Goal: Task Accomplishment & Management: Manage account settings

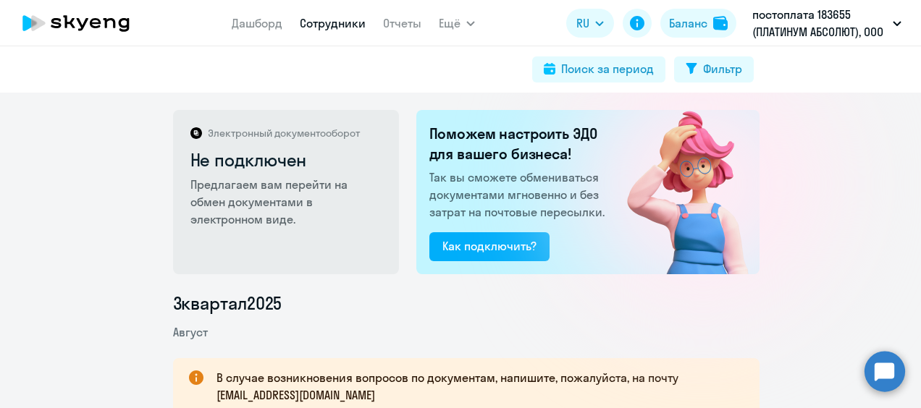
click at [352, 28] on link "Сотрудники" at bounding box center [333, 23] width 66 height 14
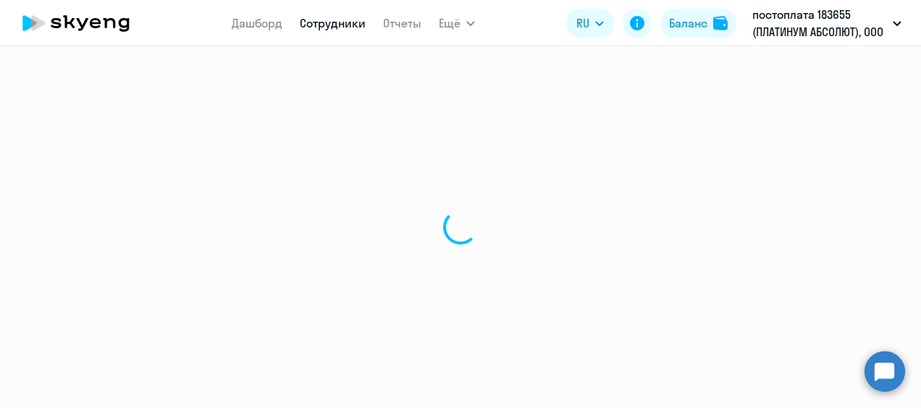
select select "30"
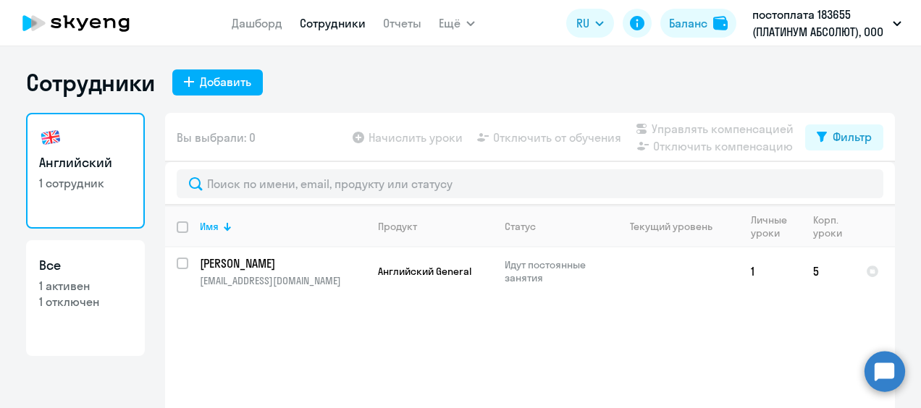
select select "30"
click at [77, 285] on p "1 активен" at bounding box center [85, 286] width 93 height 16
select select "30"
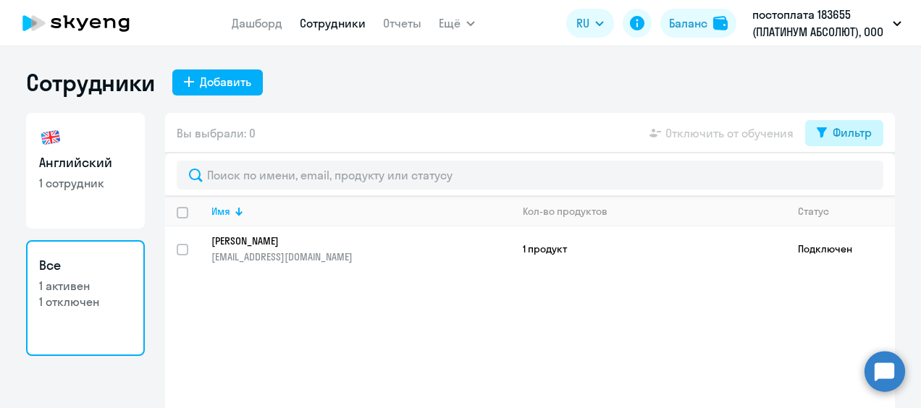
click at [842, 137] on div "Фильтр" at bounding box center [852, 132] width 39 height 17
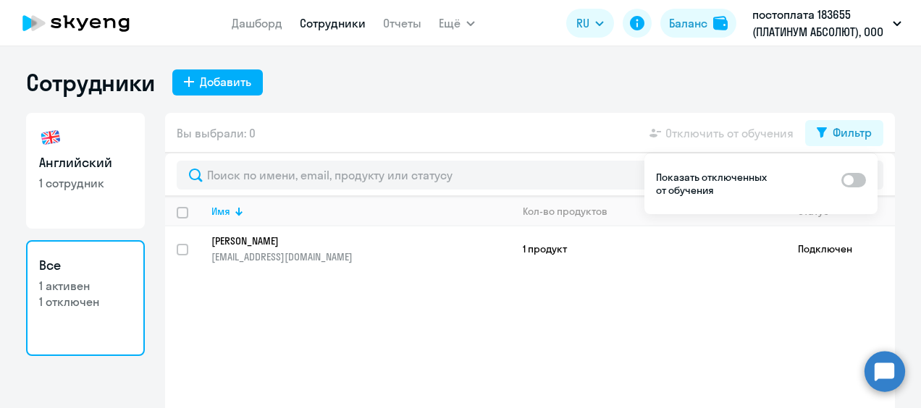
click at [857, 192] on ds-switcher at bounding box center [854, 184] width 25 height 26
click at [859, 182] on span at bounding box center [854, 180] width 25 height 14
click at [842, 180] on input "checkbox" at bounding box center [841, 180] width 1 height 1
checkbox input "true"
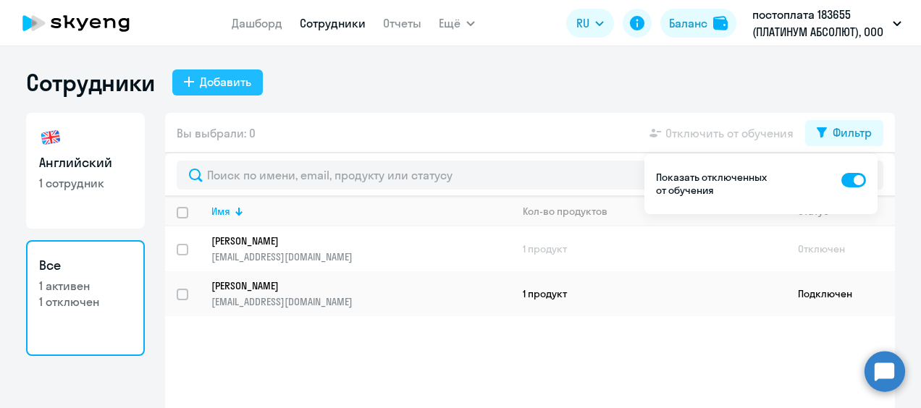
click at [217, 82] on div "Добавить" at bounding box center [225, 81] width 51 height 17
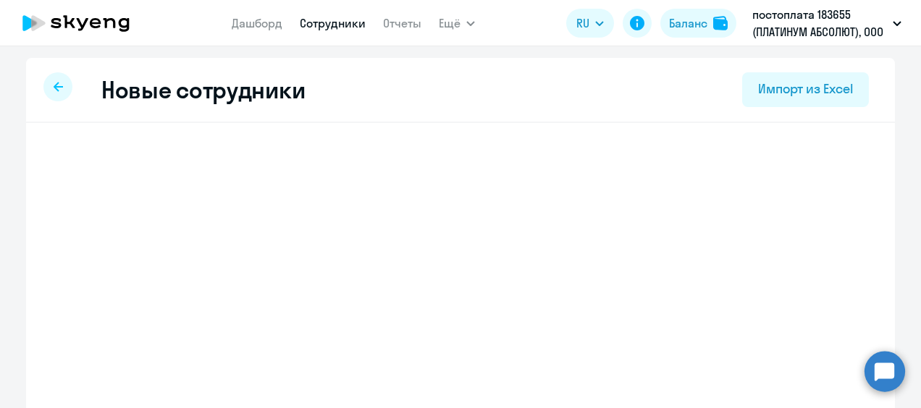
select select "english_adult_not_native_speaker"
select select "3"
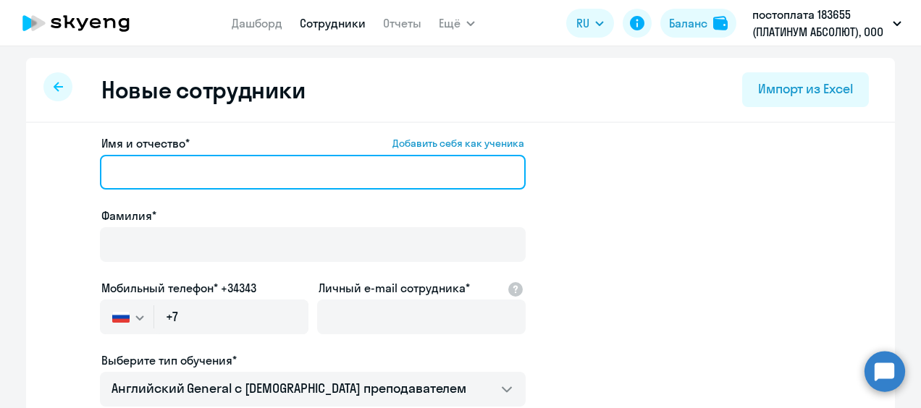
click at [196, 168] on input "Имя и отчество* Добавить себя как ученика" at bounding box center [313, 172] width 426 height 35
type input "[PERSON_NAME]"
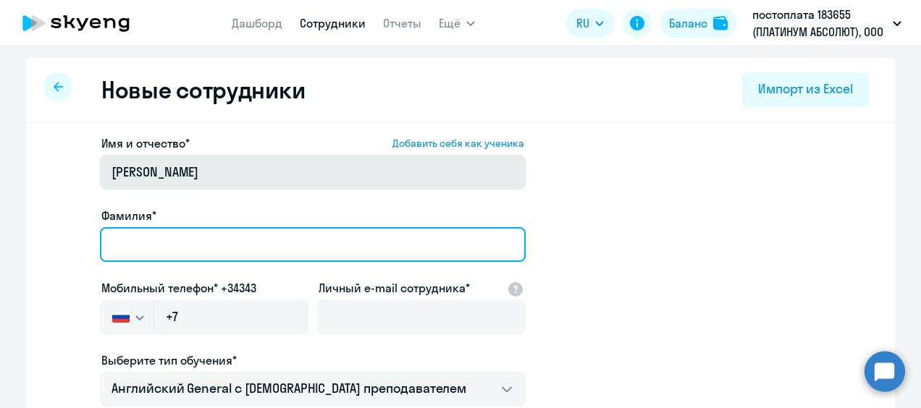
type input "Карпук"
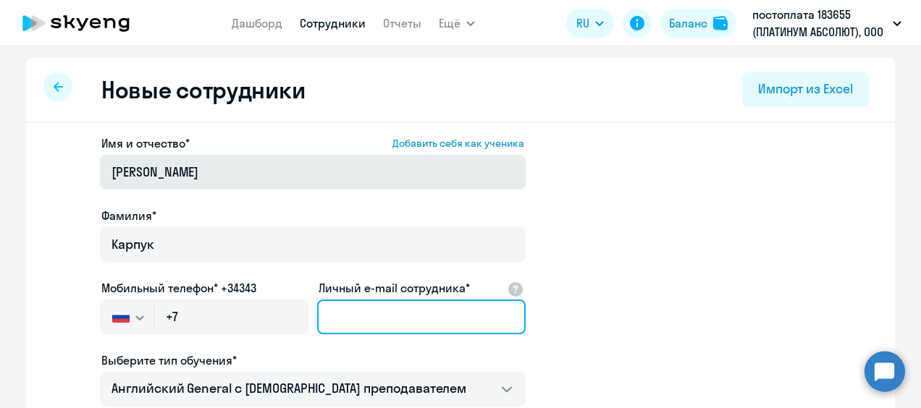
type input "[EMAIL_ADDRESS][DOMAIN_NAME]"
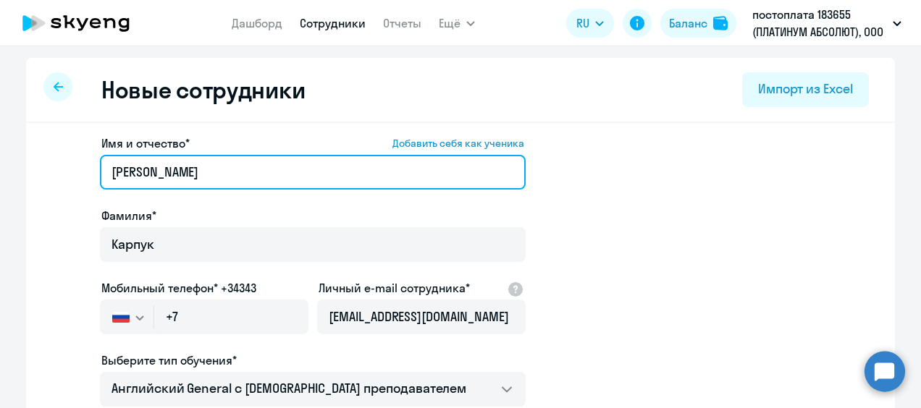
type input "[PERSON_NAME]"
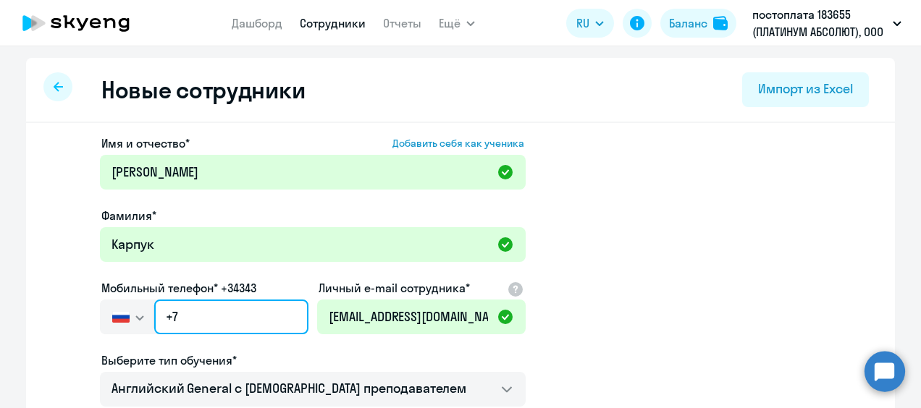
click at [201, 321] on input "+7" at bounding box center [231, 317] width 154 height 35
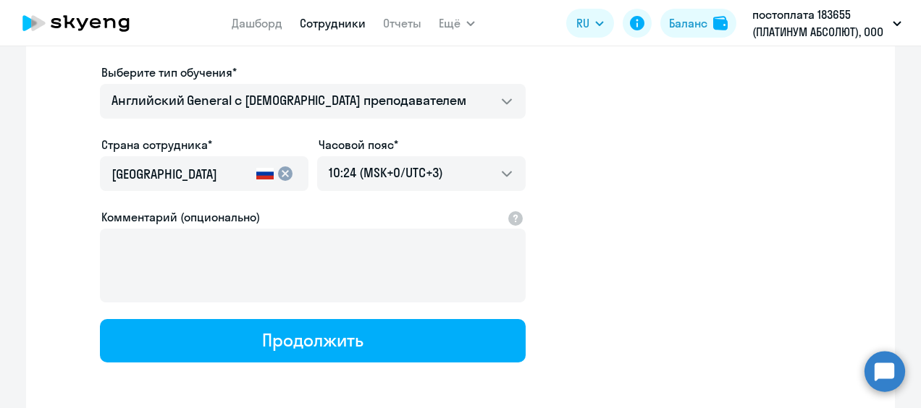
scroll to position [290, 0]
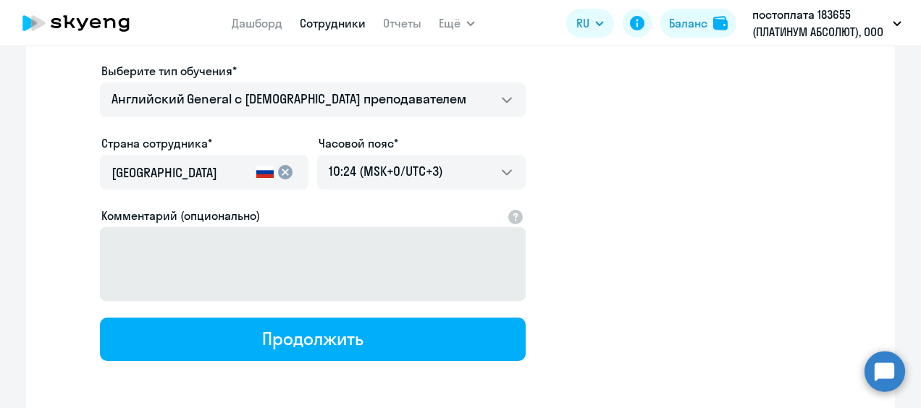
type input "[PHONE_NUMBER]"
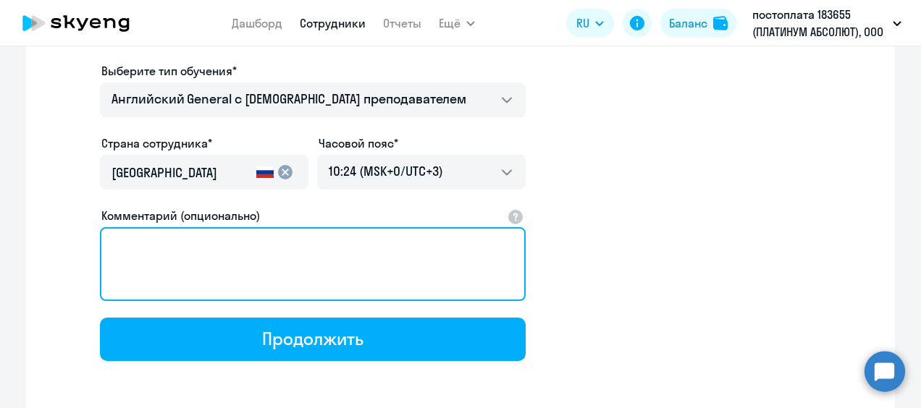
click at [185, 244] on textarea "Комментарий (опционально)" at bounding box center [313, 264] width 426 height 74
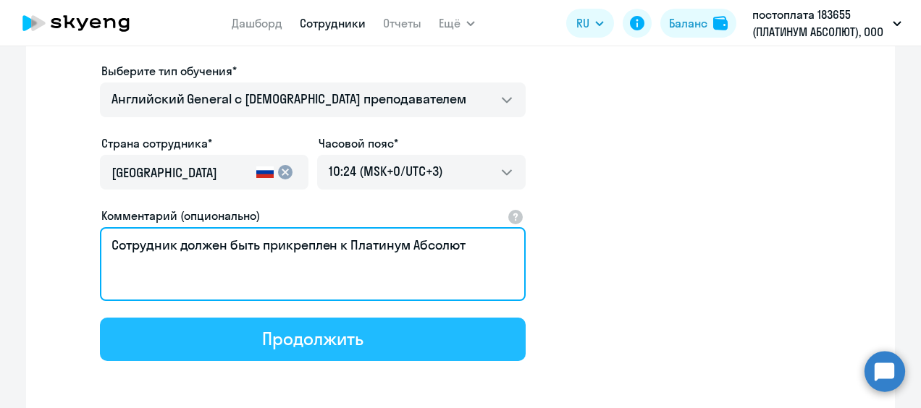
type textarea "Сотрудник должен быть прикреплен к Платинум Абсолют"
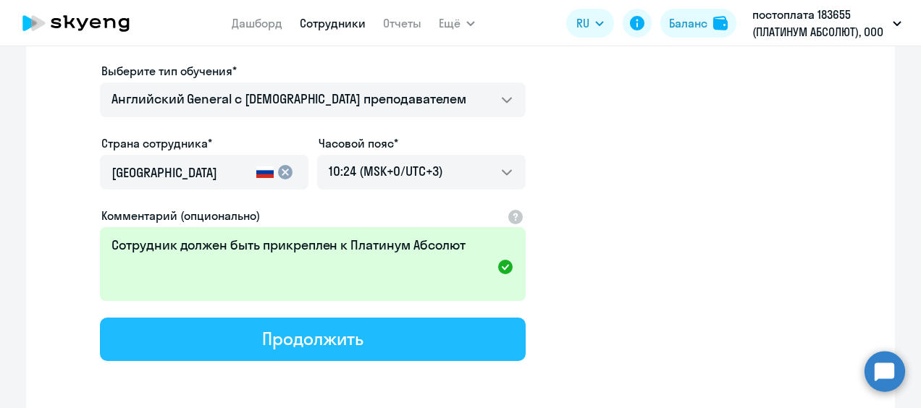
click at [315, 342] on div "Продолжить" at bounding box center [312, 338] width 101 height 23
select select "english_adult_not_native_speaker"
select select "3"
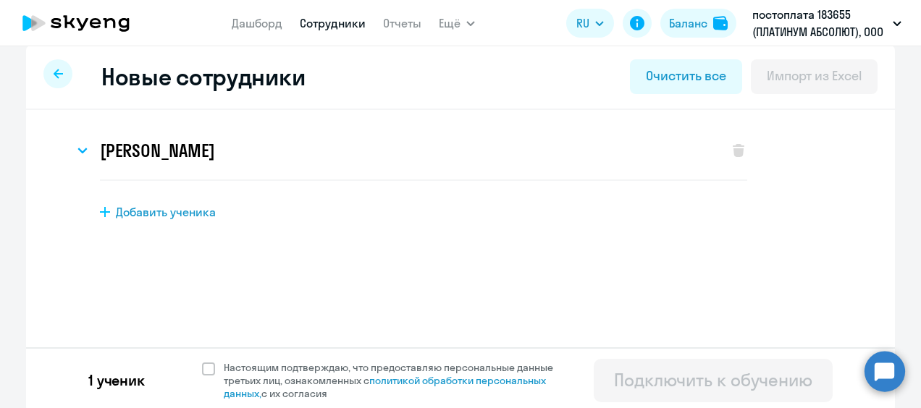
scroll to position [17, 0]
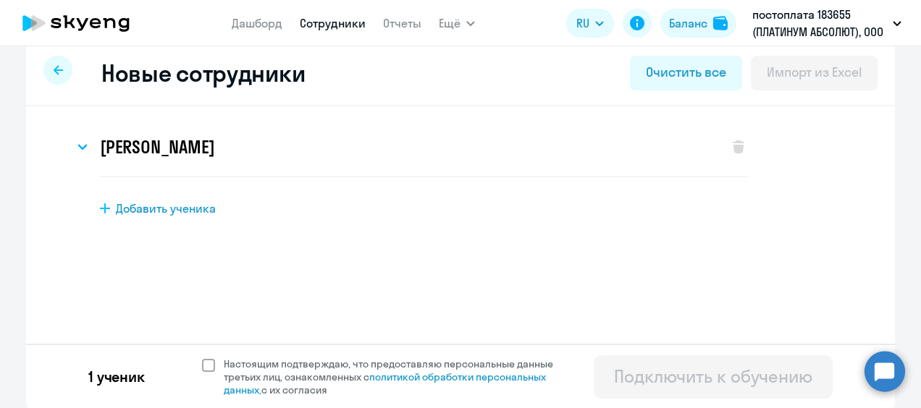
drag, startPoint x: 205, startPoint y: 361, endPoint x: 343, endPoint y: 382, distance: 139.3
click at [206, 360] on span at bounding box center [208, 365] width 13 height 13
click at [202, 358] on input "Настоящим подтверждаю, что предоставляю персональные данные третьих лиц, ознако…" at bounding box center [201, 357] width 1 height 1
checkbox input "true"
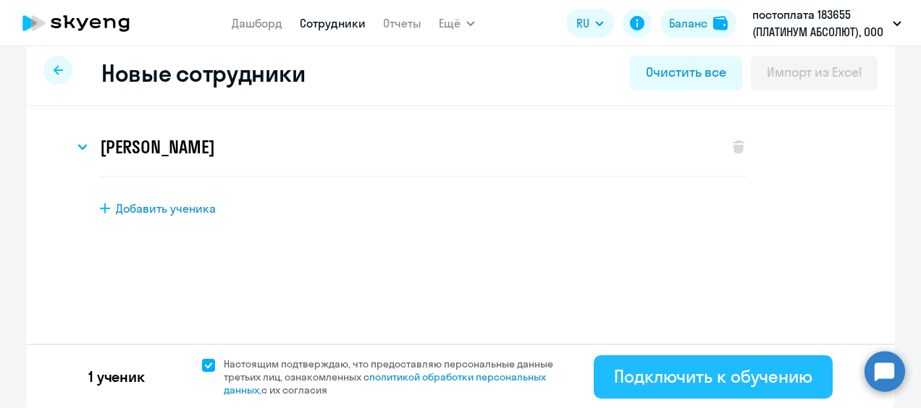
click at [700, 379] on div "Подключить к обучению" at bounding box center [713, 376] width 198 height 23
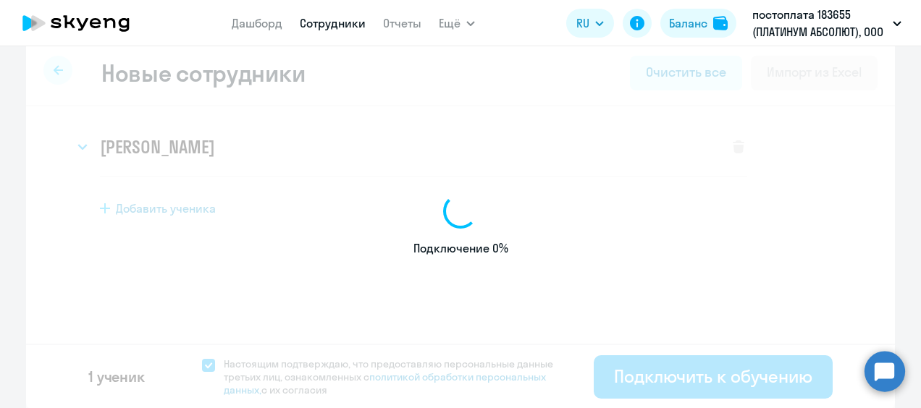
select select "english_adult_not_native_speaker"
select select "3"
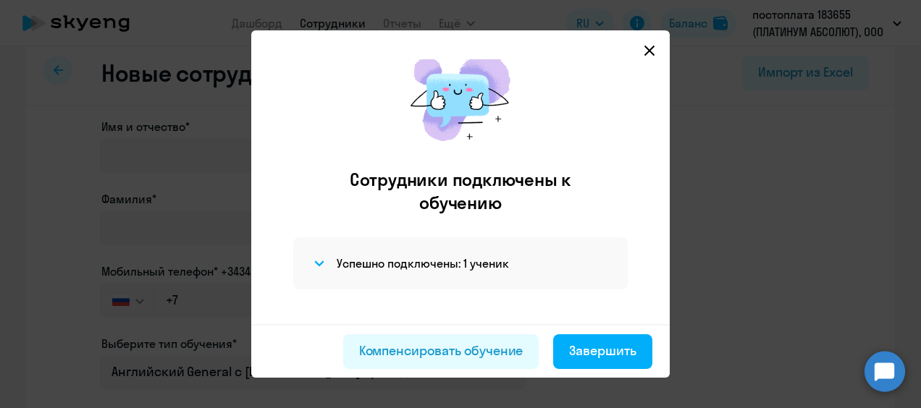
scroll to position [35, 0]
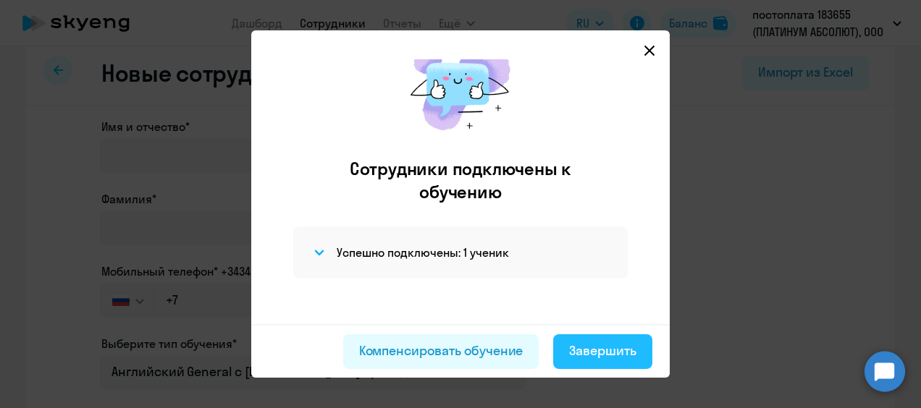
click at [601, 353] on div "Завершить" at bounding box center [602, 351] width 67 height 19
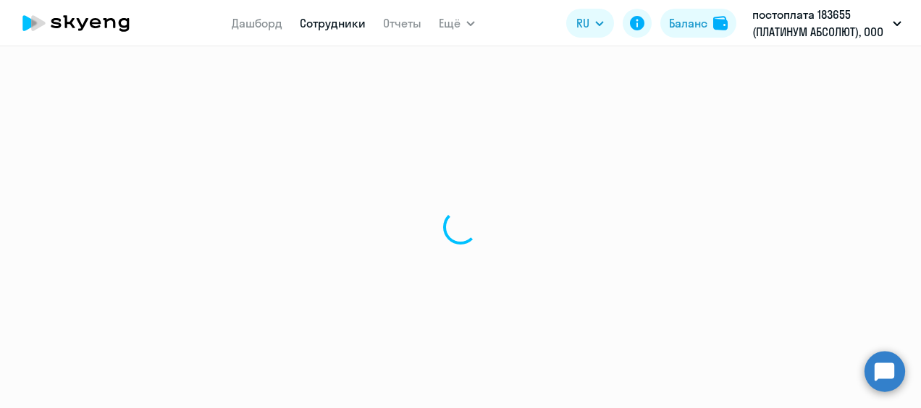
select select "30"
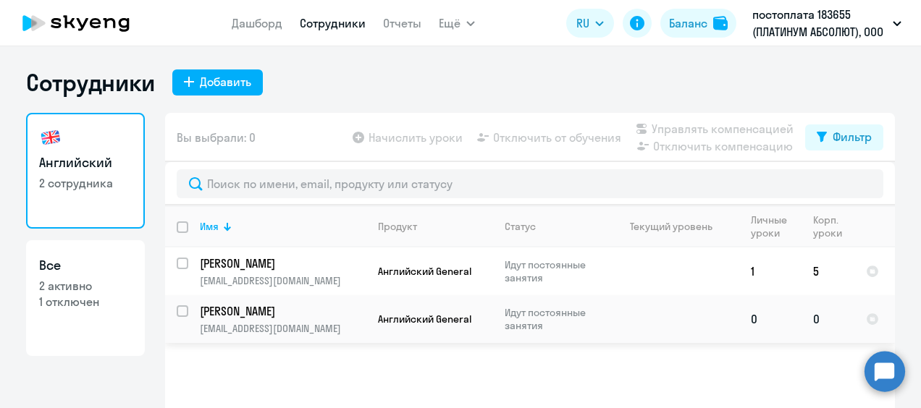
click at [188, 311] on td "[PERSON_NAME] [EMAIL_ADDRESS][DOMAIN_NAME]" at bounding box center [277, 319] width 178 height 48
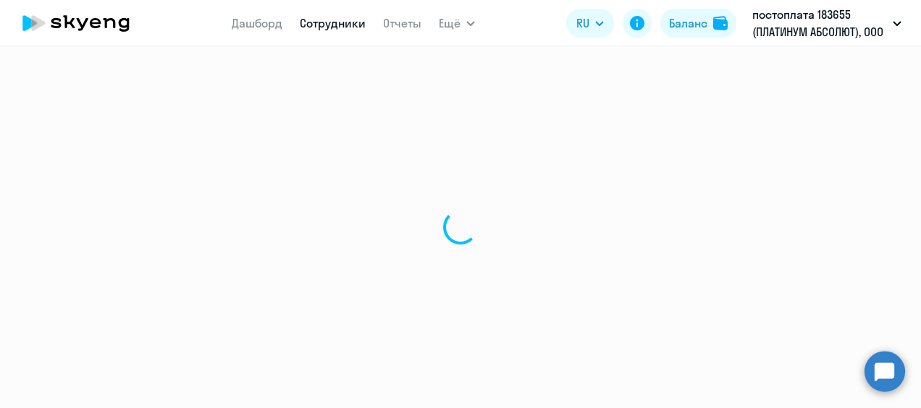
select select "english"
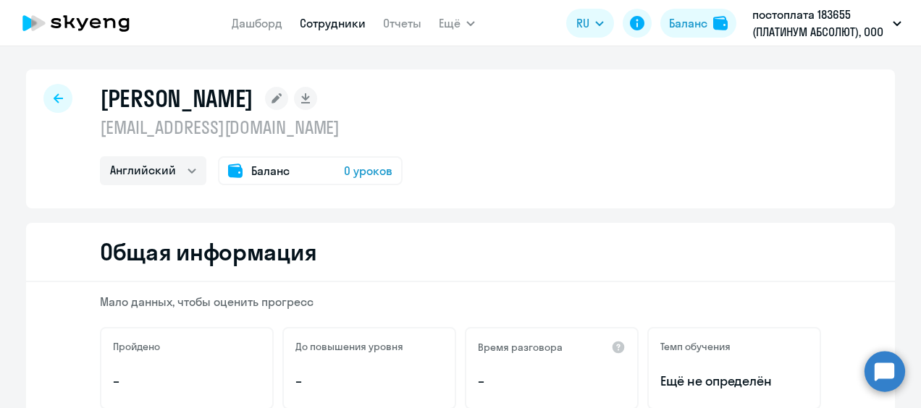
click at [361, 166] on span "0 уроков" at bounding box center [368, 170] width 49 height 17
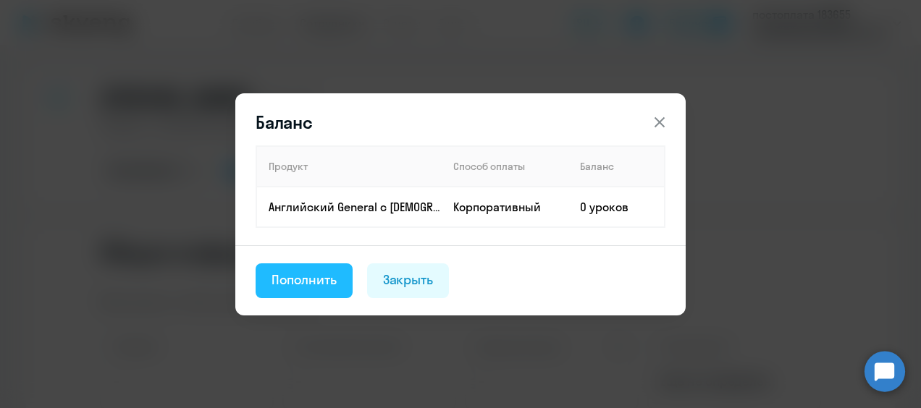
click at [328, 281] on div "Пополнить" at bounding box center [304, 280] width 65 height 19
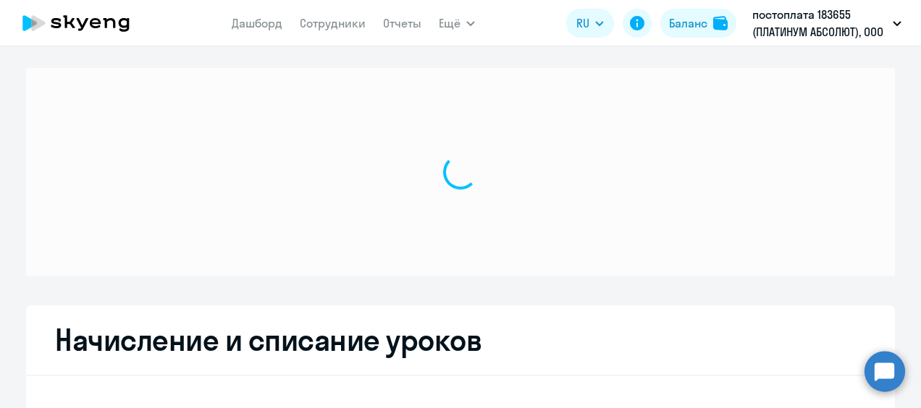
select select "10"
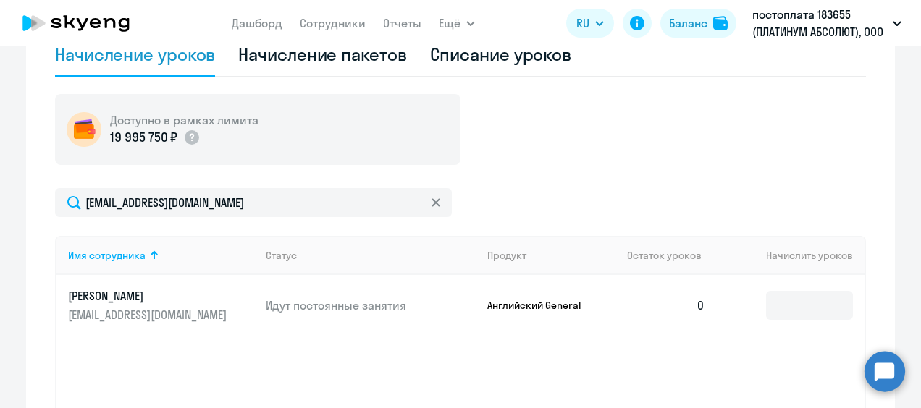
scroll to position [435, 0]
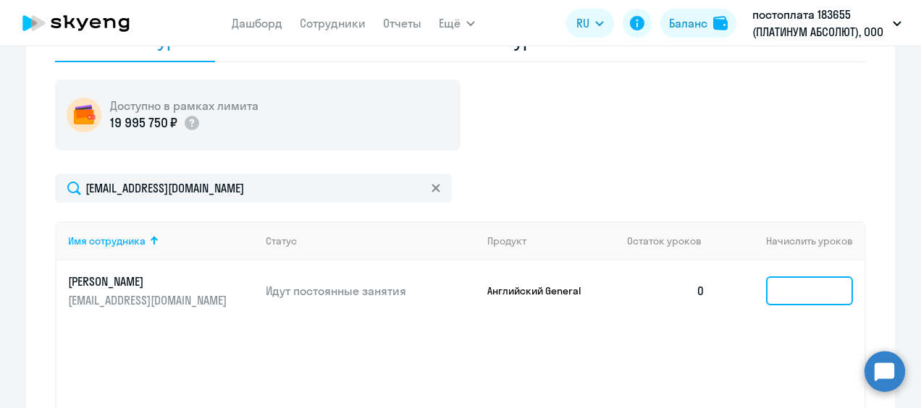
click at [809, 294] on input at bounding box center [809, 291] width 87 height 29
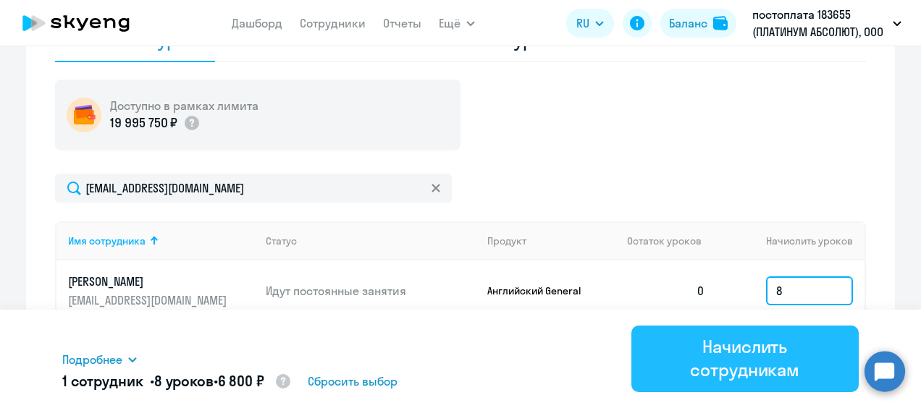
type input "8"
click at [744, 350] on div "Начислить сотрудникам" at bounding box center [746, 358] width 188 height 46
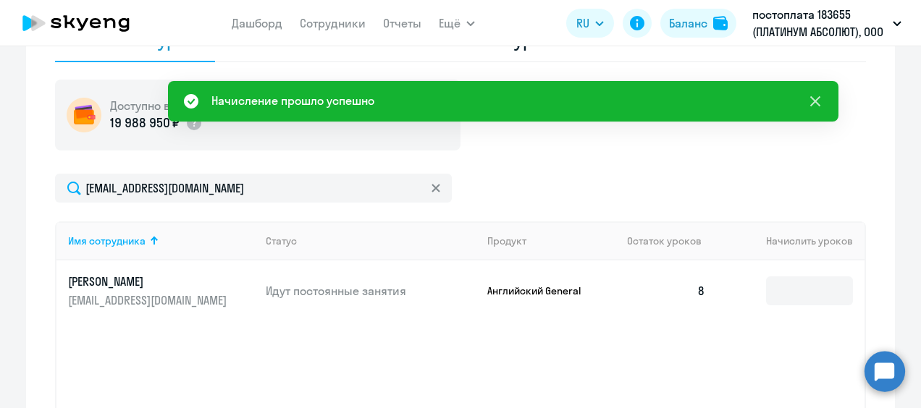
click at [817, 103] on icon at bounding box center [815, 101] width 10 height 10
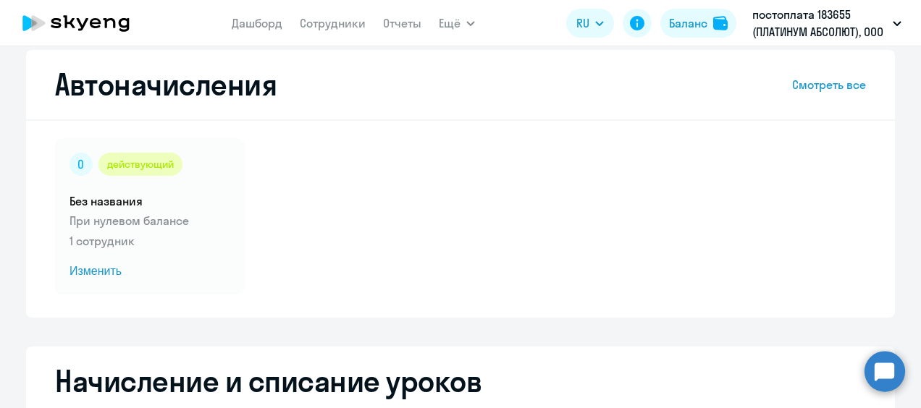
scroll to position [0, 0]
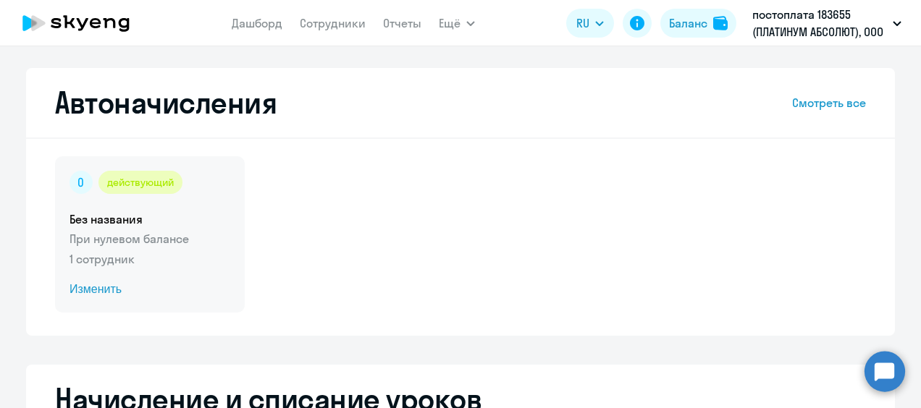
click at [91, 288] on span "Изменить" at bounding box center [150, 289] width 161 height 17
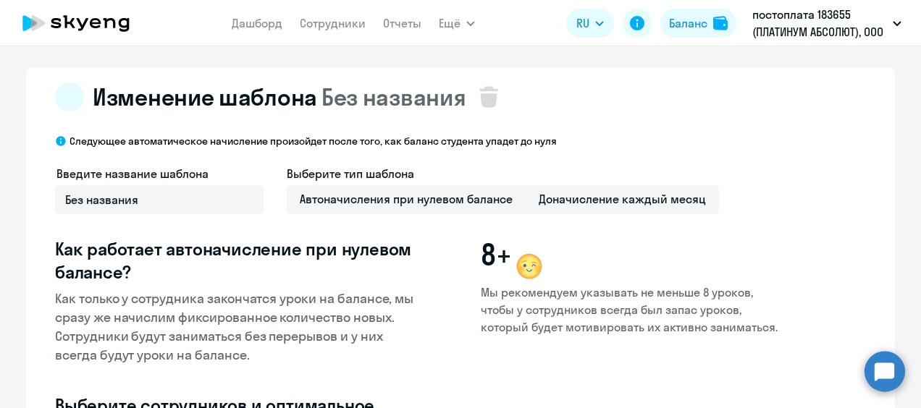
select select "10"
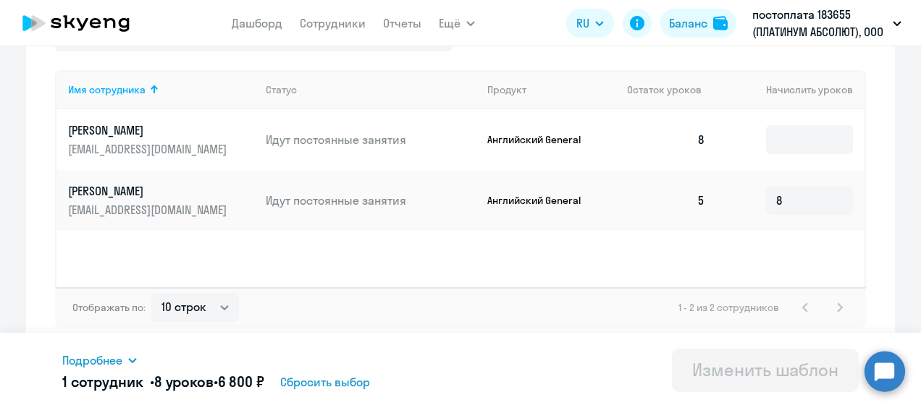
scroll to position [436, 0]
click at [816, 136] on input at bounding box center [809, 139] width 87 height 29
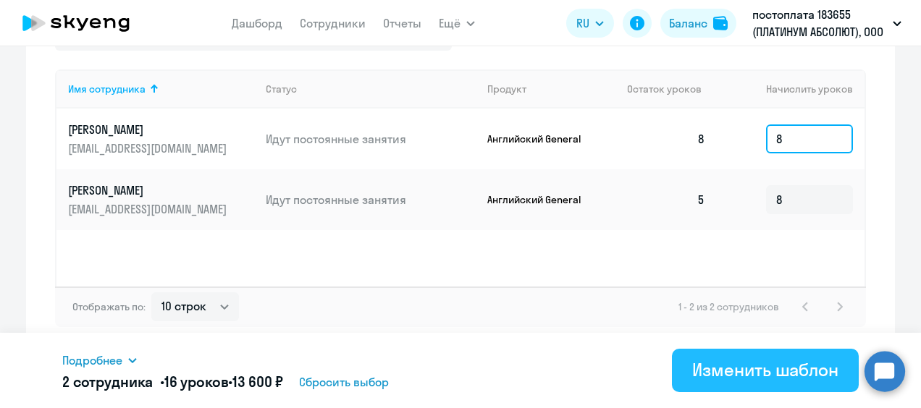
type input "8"
click at [756, 365] on div "Изменить шаблон" at bounding box center [765, 369] width 146 height 23
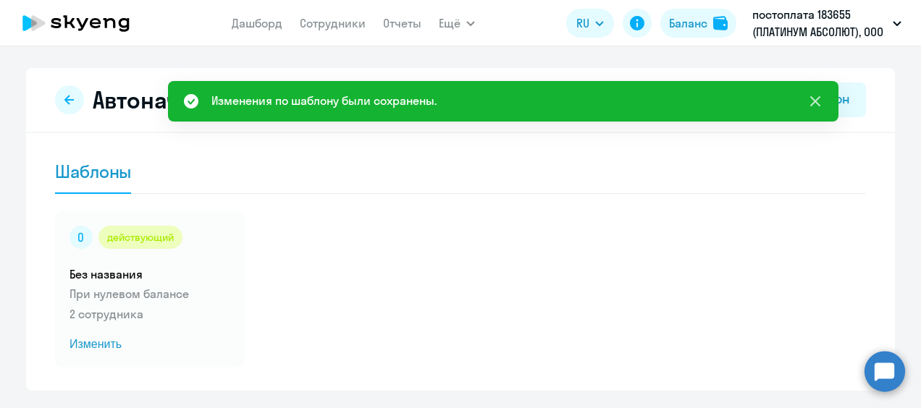
click at [816, 100] on icon at bounding box center [815, 101] width 10 height 10
